Goal: Task Accomplishment & Management: Manage account settings

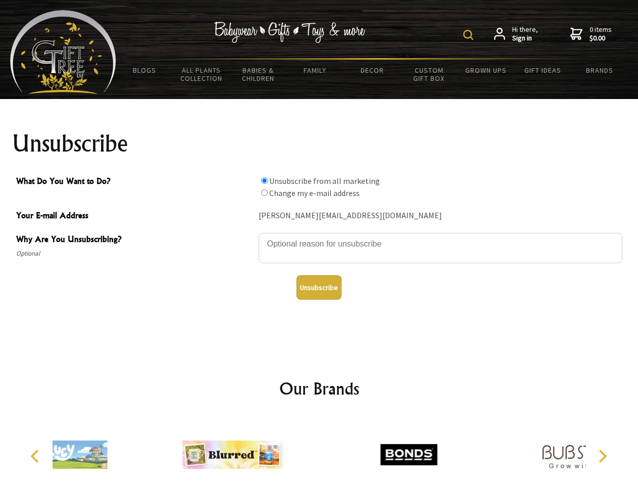
click at [470, 35] on img at bounding box center [468, 35] width 10 height 10
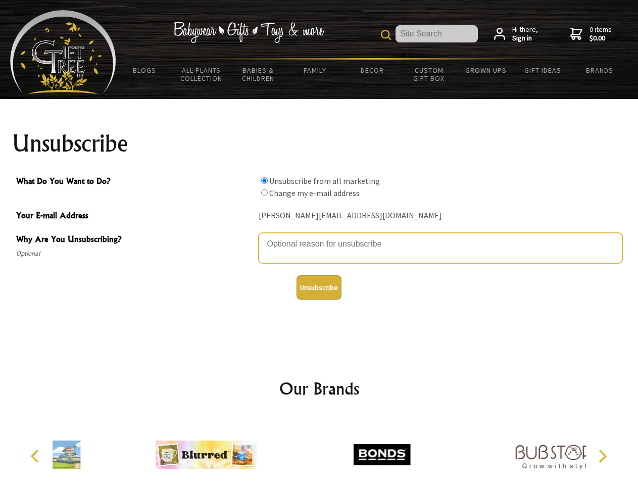
click at [319, 236] on textarea "Why Are You Unsubscribing?" at bounding box center [439, 248] width 363 height 30
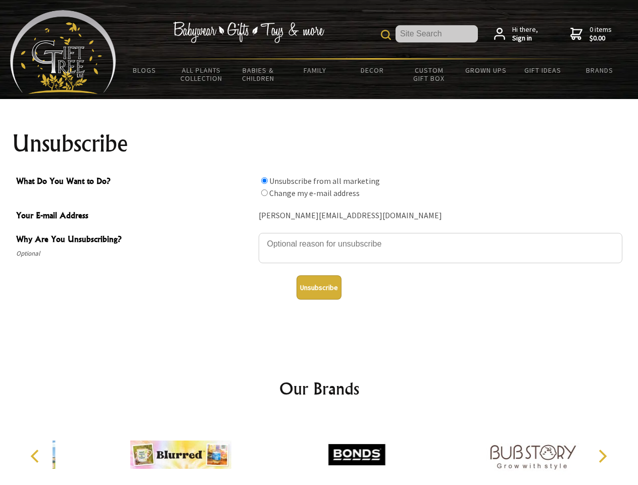
click at [264, 180] on input "What Do You Want to Do?" at bounding box center [264, 180] width 7 height 7
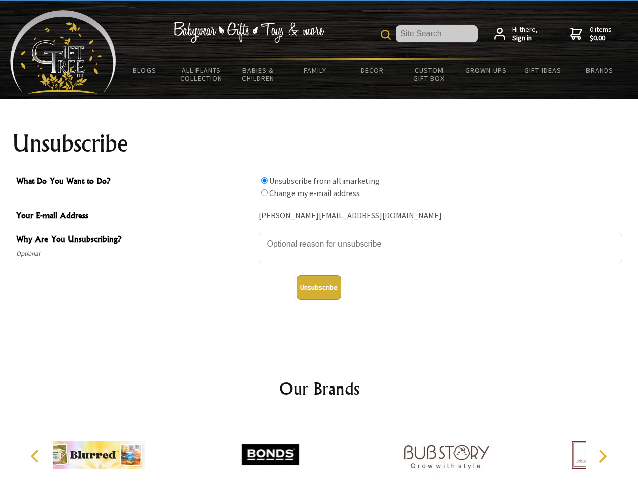
click at [264, 192] on input "What Do You Want to Do?" at bounding box center [264, 192] width 7 height 7
radio input "true"
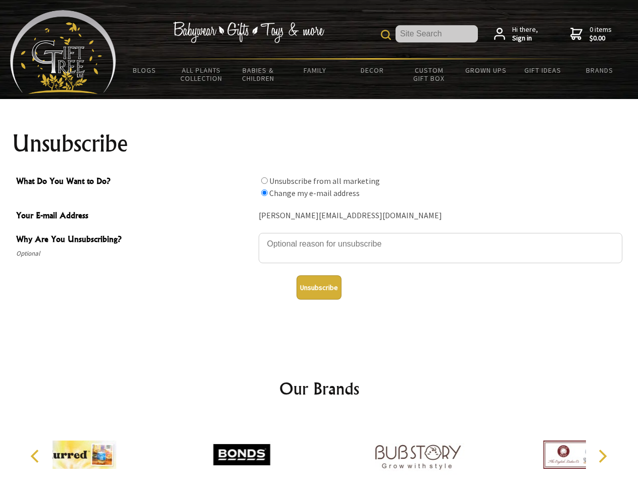
click at [319, 287] on button "Unsubscribe" at bounding box center [318, 287] width 45 height 24
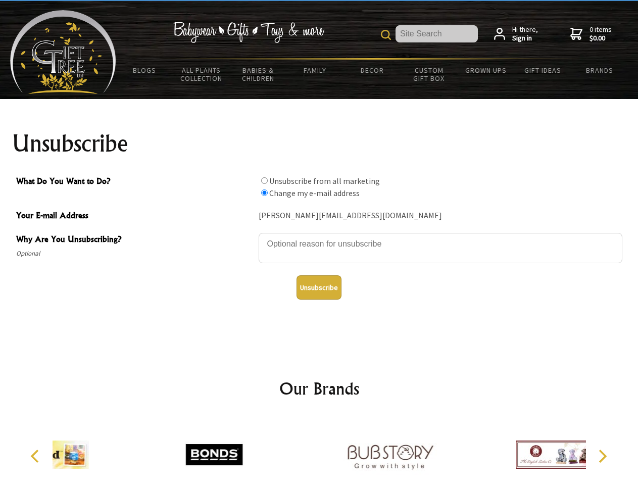
click at [319, 450] on div at bounding box center [390, 455] width 176 height 79
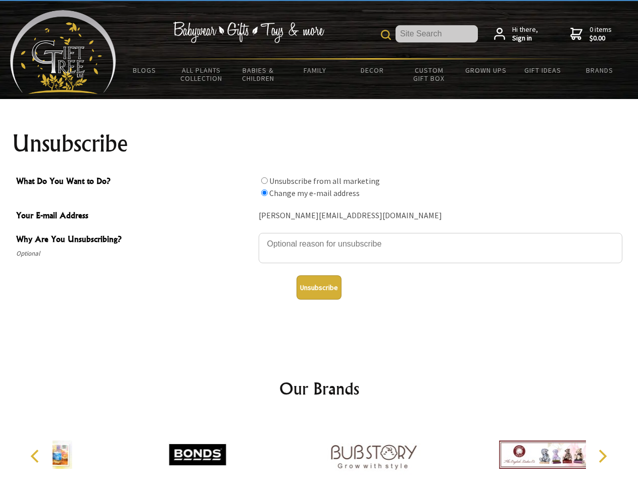
click at [36, 456] on icon "Previous" at bounding box center [35, 455] width 13 height 13
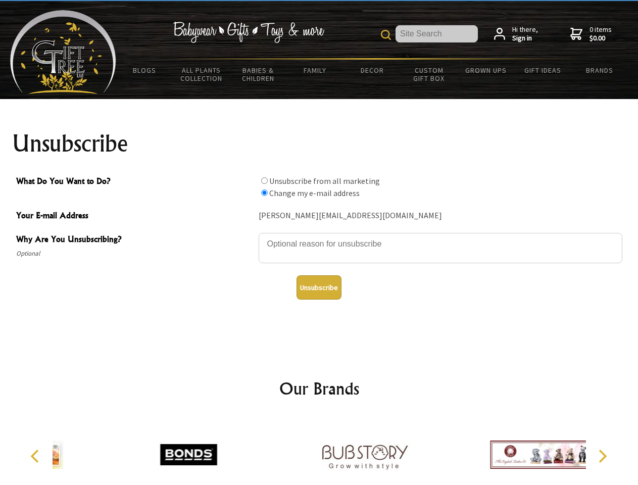
click at [602, 456] on icon "Next" at bounding box center [601, 455] width 13 height 13
